Goal: Task Accomplishment & Management: Use online tool/utility

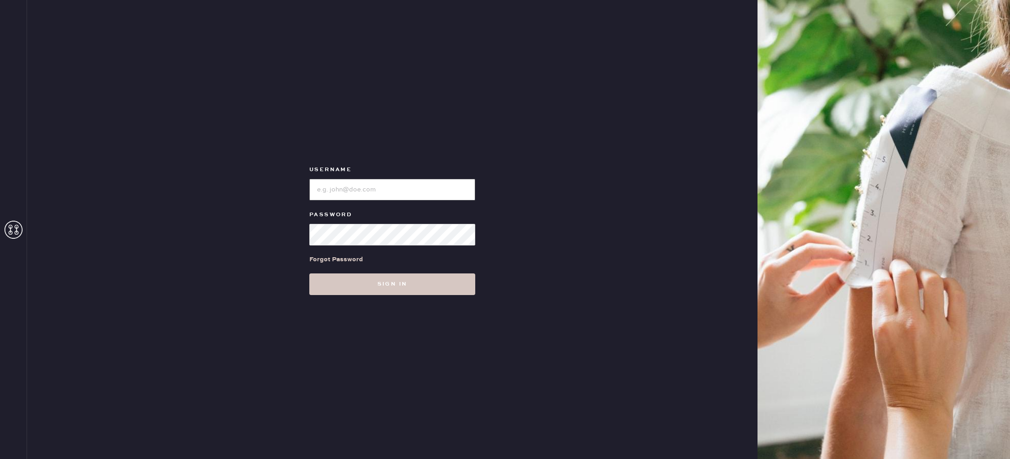
type input "reformationvalencia"
drag, startPoint x: 0, startPoint y: 0, endPoint x: 412, endPoint y: 285, distance: 501.3
click at [412, 285] on button "Sign in" at bounding box center [392, 285] width 166 height 22
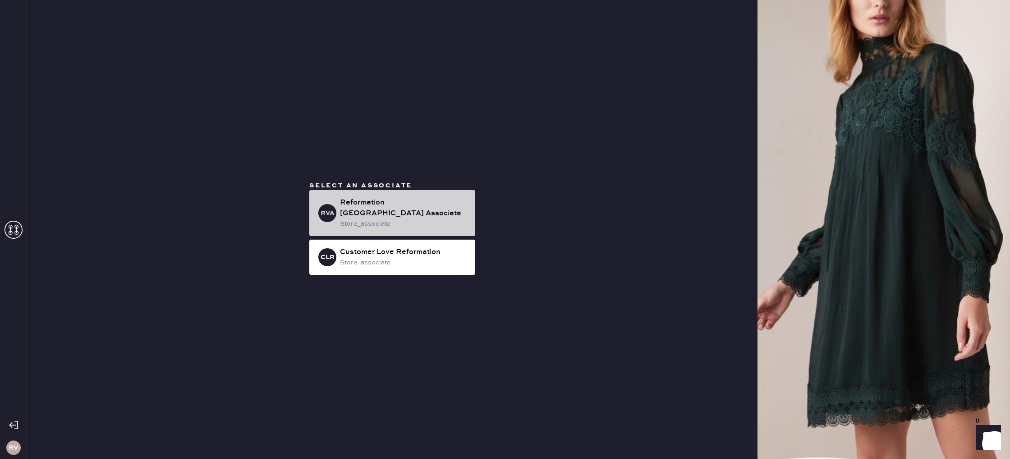
click at [451, 202] on div "Reformation [GEOGRAPHIC_DATA] Associate" at bounding box center [404, 208] width 128 height 22
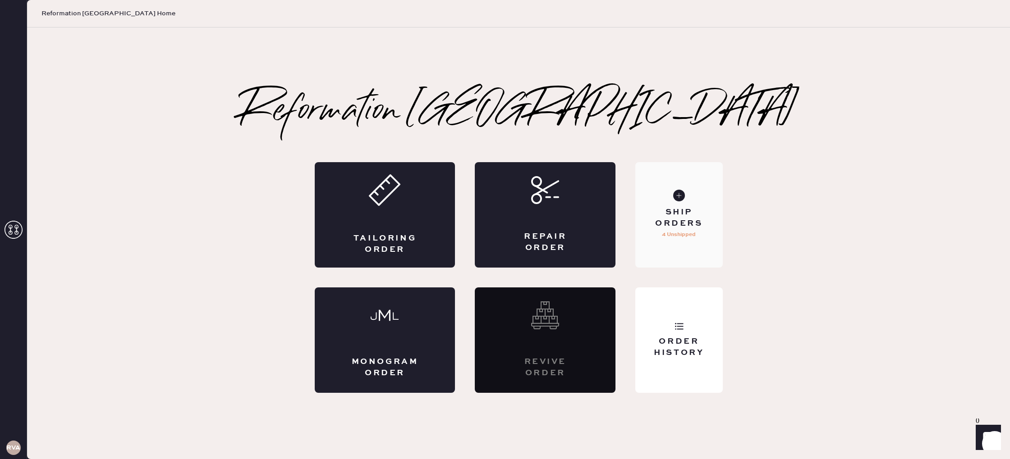
click at [670, 205] on div "Ship Orders 4 Unshipped" at bounding box center [678, 215] width 87 height 106
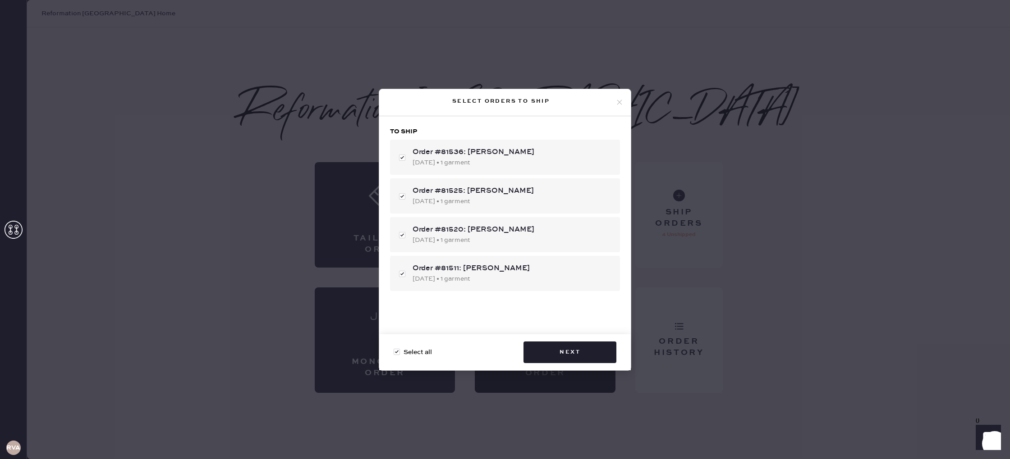
checkbox input "true"
click at [572, 354] on button "Next" at bounding box center [569, 353] width 93 height 22
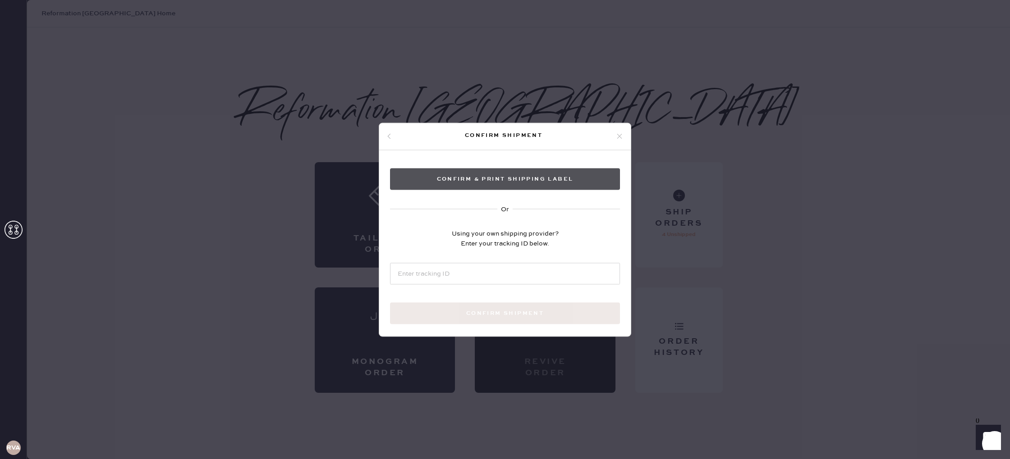
click at [513, 173] on button "Confirm & Print shipping label" at bounding box center [505, 179] width 230 height 22
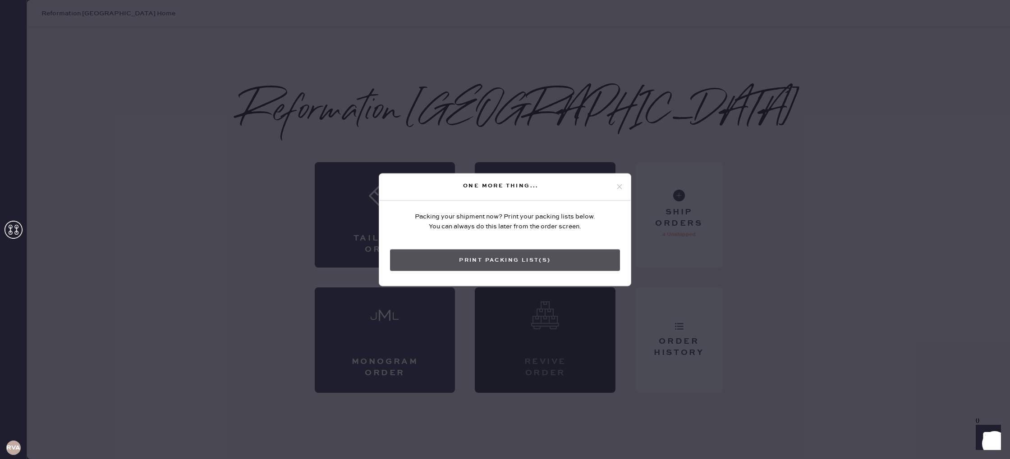
click at [521, 268] on button "Print Packing List(s)" at bounding box center [505, 260] width 230 height 22
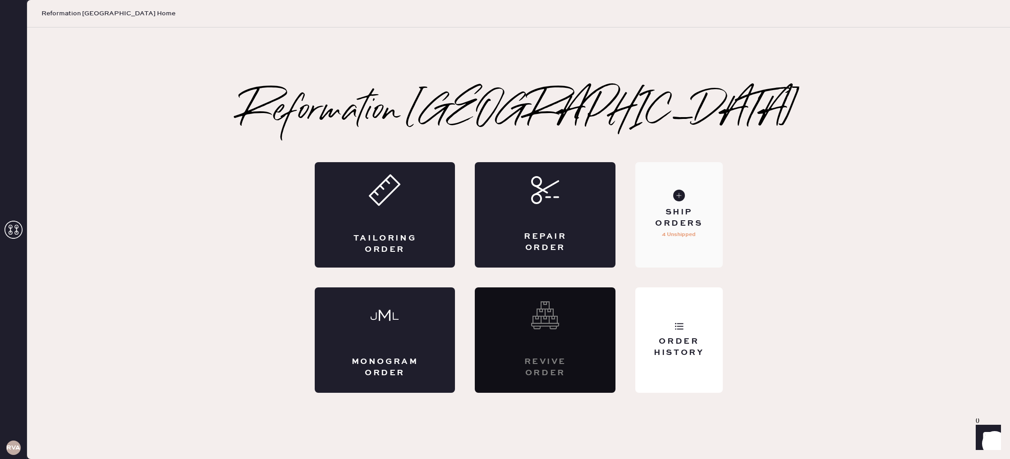
click at [702, 196] on div "Ship Orders 4 Unshipped" at bounding box center [678, 215] width 87 height 106
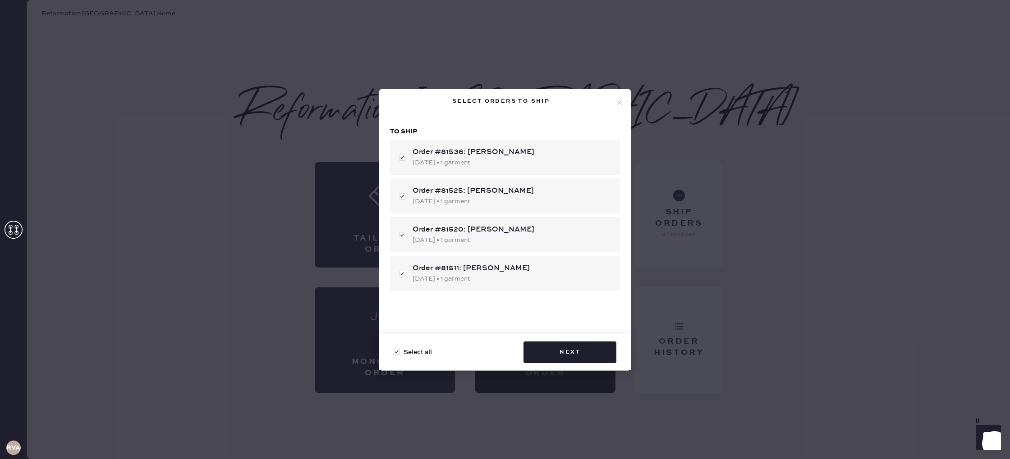
checkbox input "false"
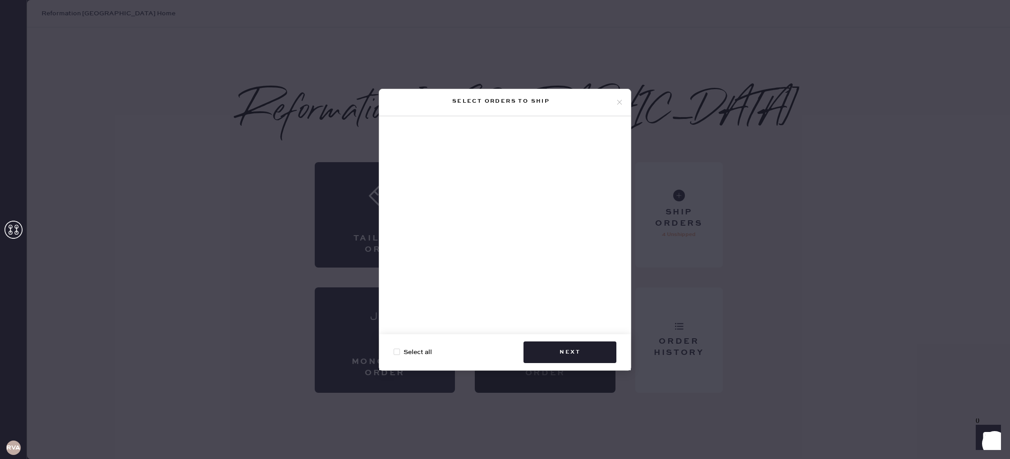
click at [618, 99] on icon at bounding box center [619, 102] width 8 height 8
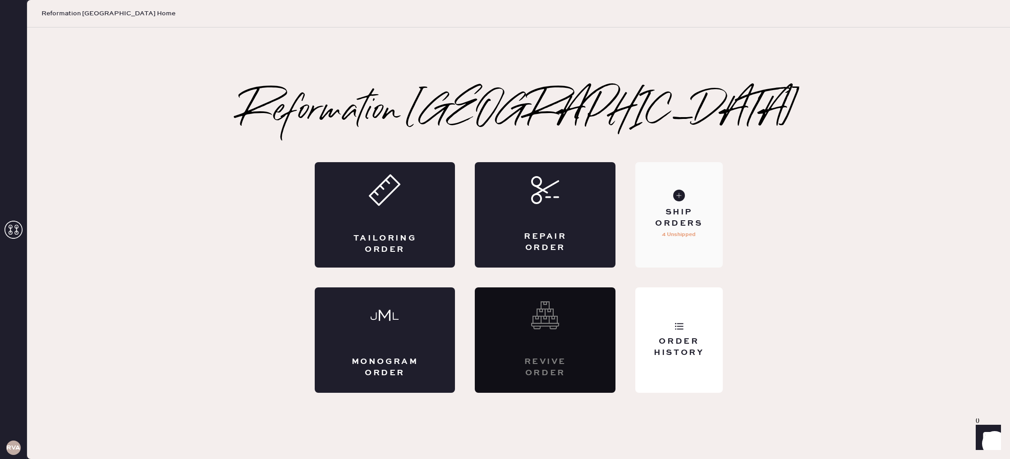
click at [697, 212] on div "Ship Orders" at bounding box center [678, 218] width 73 height 23
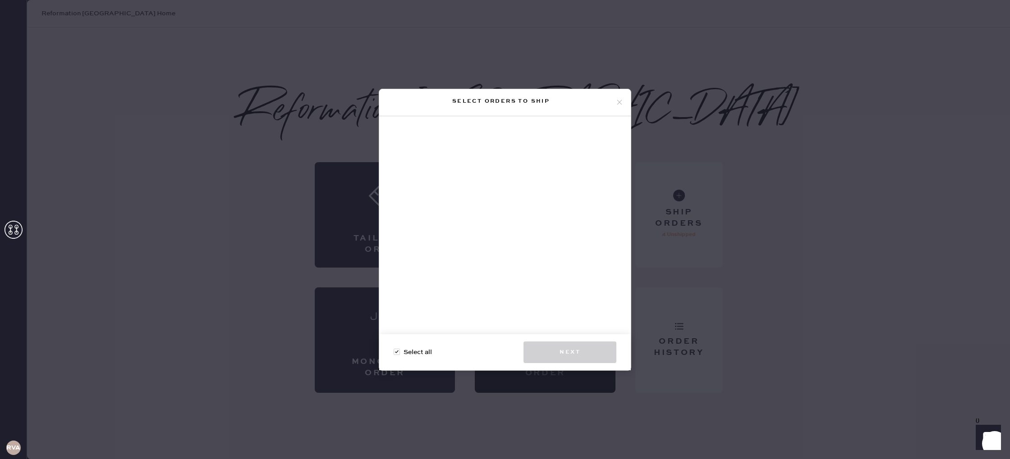
click at [586, 57] on div "Select orders to ship Select all Next" at bounding box center [505, 229] width 1010 height 459
